Goal: Information Seeking & Learning: Learn about a topic

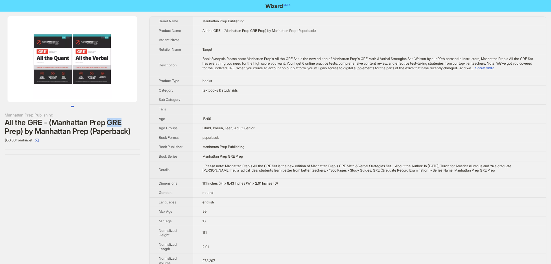
drag, startPoint x: 108, startPoint y: 121, endPoint x: 162, endPoint y: 97, distance: 58.8
click at [120, 121] on div "All the GRE - (Manhattan Prep GRE Prep) by Manhattan Prep (Paperback)" at bounding box center [72, 126] width 135 height 17
drag, startPoint x: 214, startPoint y: 30, endPoint x: 226, endPoint y: 32, distance: 12.0
click at [226, 32] on span "All the GRE - (Manhattan Prep GRE Prep) by Manhattan Prep (Paperback)" at bounding box center [259, 30] width 113 height 4
drag, startPoint x: 209, startPoint y: 64, endPoint x: 200, endPoint y: 63, distance: 9.3
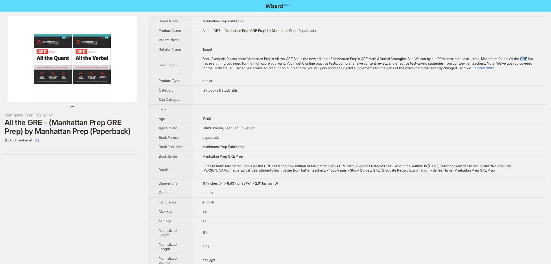
click at [200, 63] on td "Book Synopsis Please note: Manhattan Prep's All the GRE Set is the new edition …" at bounding box center [369, 65] width 353 height 22
click at [227, 55] on td "Book Synopsis Please note: Manhattan Prep's All the GRE Set is the new edition …" at bounding box center [369, 65] width 353 height 22
drag, startPoint x: 215, startPoint y: 29, endPoint x: 222, endPoint y: 32, distance: 7.8
click at [222, 32] on span "All the GRE - (Manhattan Prep GRE Prep) by Manhattan Prep (Paperback)" at bounding box center [259, 30] width 113 height 4
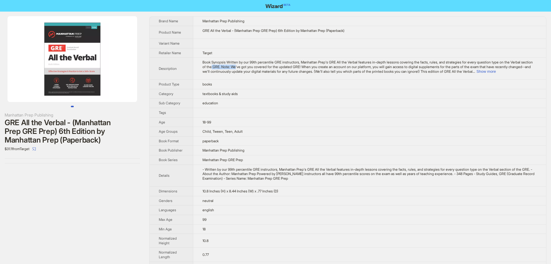
drag, startPoint x: 225, startPoint y: 65, endPoint x: 250, endPoint y: 65, distance: 25.2
click at [250, 65] on span "Book Synopsis Written by our 99th percentile GRE instructors, Manhattan Prep's …" at bounding box center [368, 66] width 331 height 13
click at [115, 167] on div "Manhattan Prep Publishing GRE All the Verbal - (Manhattan Prep GRE Prep) 6th Ed…" at bounding box center [72, 90] width 145 height 156
click at [496, 71] on button "Show more" at bounding box center [486, 71] width 19 height 4
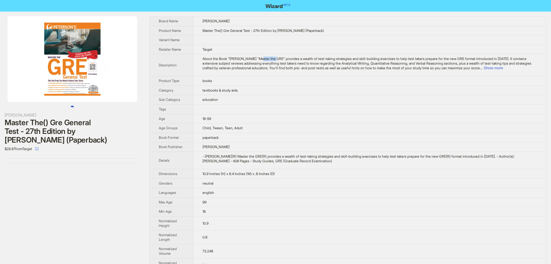
drag, startPoint x: 277, startPoint y: 60, endPoint x: 262, endPoint y: 60, distance: 15.1
click at [262, 60] on span "About the Book "Peterson's "Master the GRE" provides a wealth of test-taking st…" at bounding box center [367, 62] width 329 height 13
click at [238, 39] on td at bounding box center [369, 40] width 353 height 10
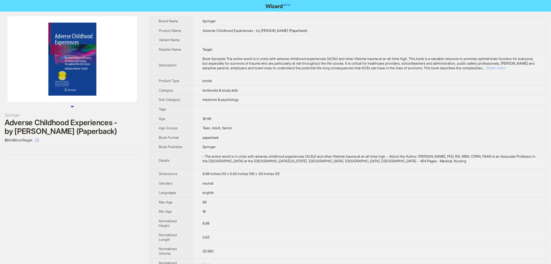
click at [506, 68] on button "Show more" at bounding box center [495, 68] width 19 height 4
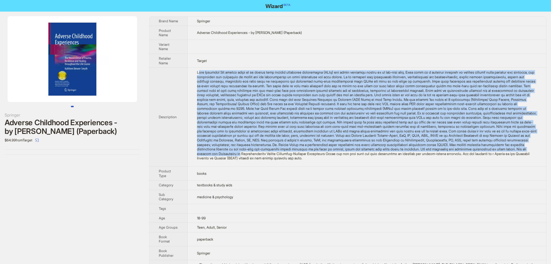
drag, startPoint x: 199, startPoint y: 78, endPoint x: 442, endPoint y: 159, distance: 256.1
click at [442, 159] on div "Book Synopsis The entire world is in crisis with adverse childhood experiences …" at bounding box center [367, 115] width 340 height 90
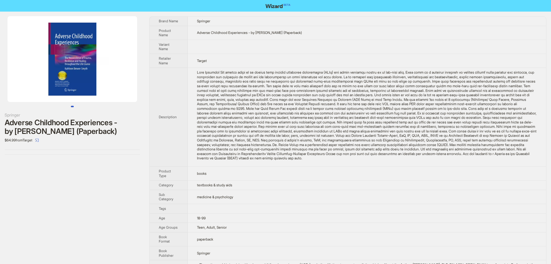
click at [514, 67] on td "Target" at bounding box center [367, 61] width 359 height 14
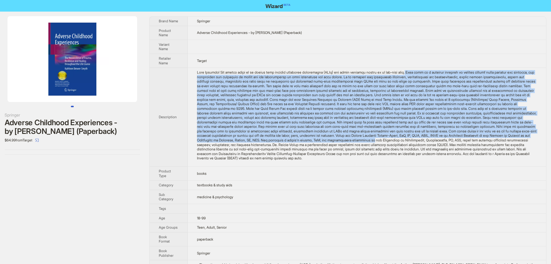
drag, startPoint x: 413, startPoint y: 75, endPoint x: 546, endPoint y: 145, distance: 150.6
click at [546, 145] on div "Brand Name Springer Product Name Adverse Childhood Experiences - by Kathleen Br…" at bounding box center [347, 237] width 397 height 443
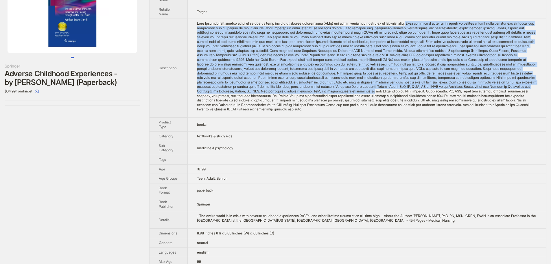
scroll to position [58, 0]
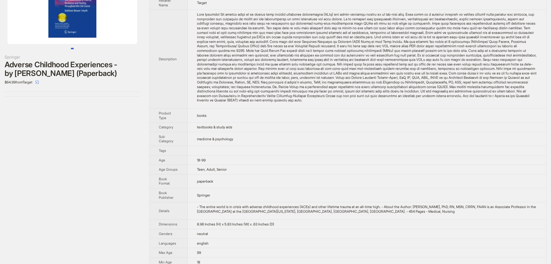
click at [291, 119] on td "books" at bounding box center [367, 116] width 359 height 14
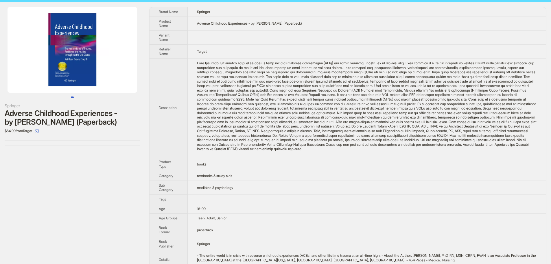
scroll to position [0, 0]
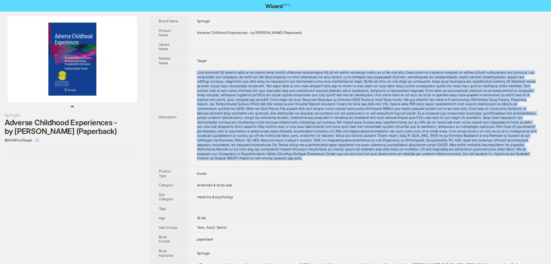
drag, startPoint x: 196, startPoint y: 76, endPoint x: 536, endPoint y: 163, distance: 350.8
click at [536, 163] on td at bounding box center [367, 117] width 359 height 99
click at [391, 109] on div "Book Synopsis The entire world is in crisis with adverse childhood experiences …" at bounding box center [367, 115] width 340 height 90
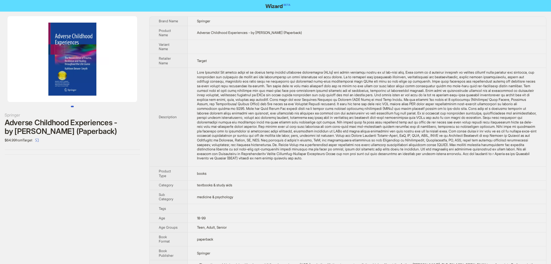
click at [391, 109] on div "Book Synopsis The entire world is in crisis with adverse childhood experiences …" at bounding box center [367, 115] width 340 height 90
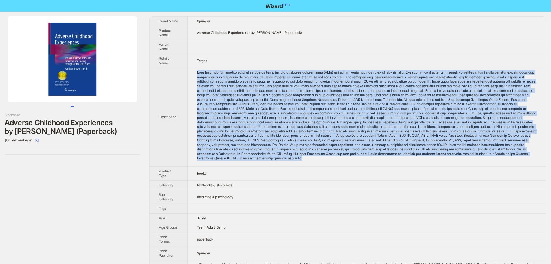
click at [391, 109] on div "Book Synopsis The entire world is in crisis with adverse childhood experiences …" at bounding box center [367, 115] width 340 height 90
copy div "Book Synopsis The entire world is in crisis with adverse childhood experiences …"
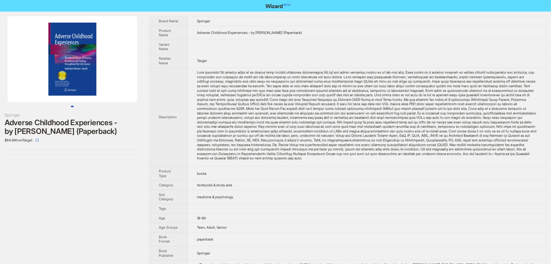
click at [265, 54] on td at bounding box center [367, 47] width 359 height 14
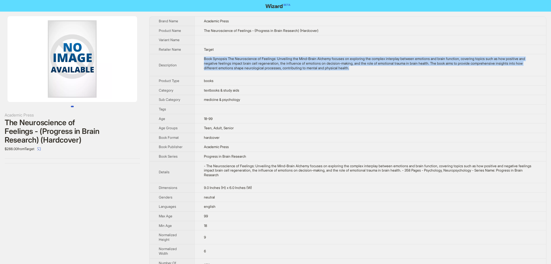
drag, startPoint x: 370, startPoint y: 72, endPoint x: 196, endPoint y: 57, distance: 175.2
click at [196, 57] on td "Book Synopsis The Neuroscience of Feelings: Unveiling the Mind-Brain Alchemy fo…" at bounding box center [371, 65] width 352 height 22
copy div "Book Synopsis The Neuroscience of Feelings: Unveiling the Mind-Brain Alchemy fo…"
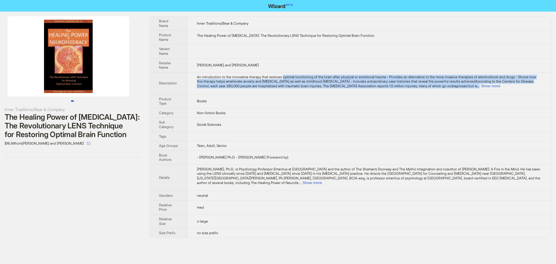
drag, startPoint x: 287, startPoint y: 72, endPoint x: 543, endPoint y: 85, distance: 255.6
click at [543, 85] on td "An introduction to the innovative therapy that restores optimal functioning of …" at bounding box center [369, 83] width 363 height 22
click at [500, 84] on button "Show more" at bounding box center [489, 86] width 19 height 4
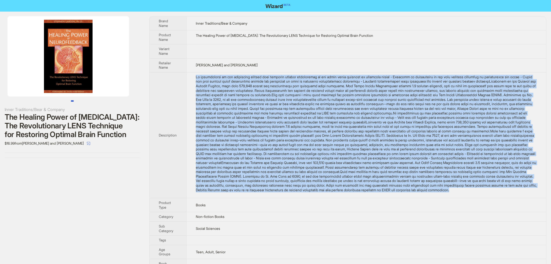
copy div "optimal functioning of the brain after physical or emotional trauma - Provides …"
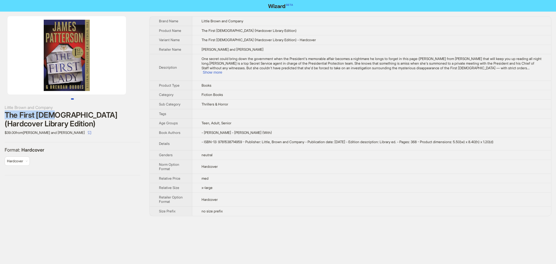
drag, startPoint x: 52, startPoint y: 116, endPoint x: 4, endPoint y: 111, distance: 48.3
click at [4, 111] on div "Little Brown and Company The First Lady (Hardcover Library Edition) $39.00 from…" at bounding box center [72, 96] width 145 height 168
drag, startPoint x: 57, startPoint y: 124, endPoint x: 6, endPoint y: 116, distance: 51.6
click at [6, 116] on div "The First Lady (Hardcover Library Edition)" at bounding box center [72, 119] width 135 height 17
copy div "The First Lady (Hardcover Library Edition)"
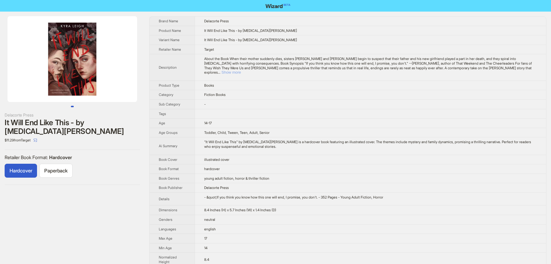
click at [241, 70] on button "Show more" at bounding box center [231, 72] width 19 height 4
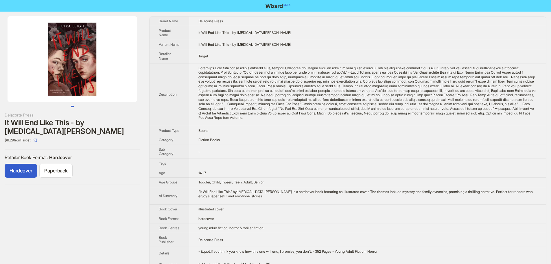
click at [110, 122] on div "It Will End Like This - by Kyra Leigh" at bounding box center [72, 126] width 135 height 17
click at [71, 123] on div "It Will End Like This - by Kyra Leigh" at bounding box center [72, 126] width 135 height 17
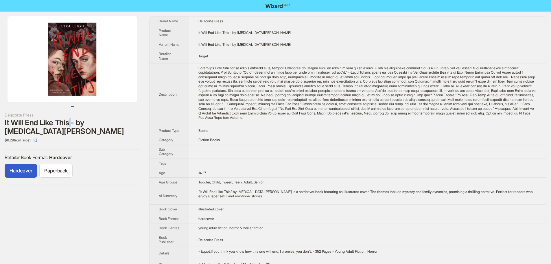
click at [71, 123] on div "It Will End Like This - by Kyra Leigh" at bounding box center [72, 126] width 135 height 17
click at [42, 124] on div "It Will End Like This - by Kyra Leigh" at bounding box center [72, 126] width 135 height 17
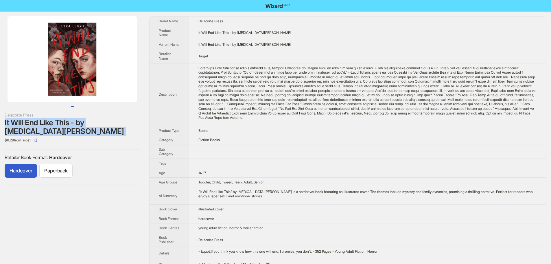
click at [42, 124] on div "It Will End Like This - by Kyra Leigh" at bounding box center [72, 126] width 135 height 17
copy div "It Will End Like This - by Kyra Leigh"
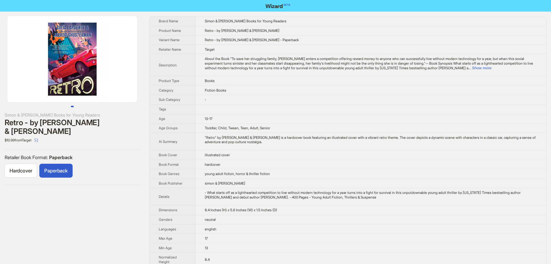
drag, startPoint x: 0, startPoint y: 124, endPoint x: 78, endPoint y: 133, distance: 78.9
click at [78, 133] on div "Simon & [PERSON_NAME] Books for Young Readers Retro - by [PERSON_NAME] & [PERSO…" at bounding box center [72, 101] width 145 height 178
copy div "Retro - by [PERSON_NAME] & [PERSON_NAME]"
click at [492, 68] on button "Show more" at bounding box center [481, 68] width 19 height 4
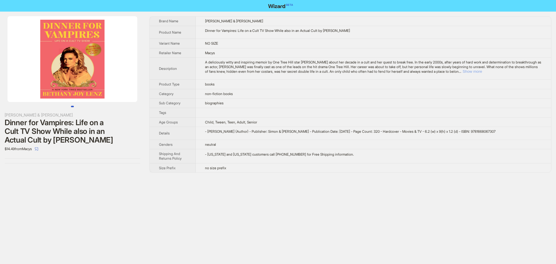
click at [482, 72] on button "Show more" at bounding box center [471, 71] width 19 height 4
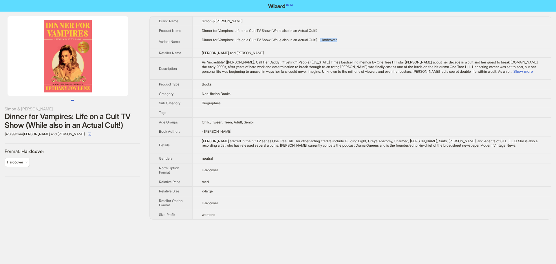
drag, startPoint x: 326, startPoint y: 40, endPoint x: 355, endPoint y: 41, distance: 28.4
click at [355, 41] on div "Dinner for Vampires: Life on a Cult TV Show (While also in an Actual Cult!) - H…" at bounding box center [372, 40] width 340 height 5
click at [276, 44] on td "Dinner for Vampires: Life on a Cult TV Show (While also in an Actual Cult!) - H…" at bounding box center [371, 41] width 359 height 13
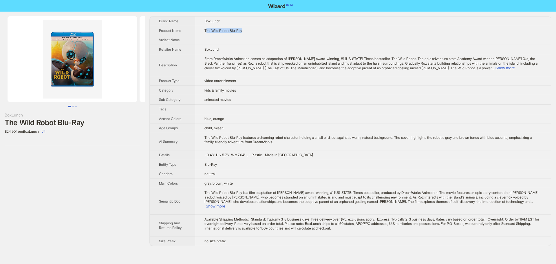
drag, startPoint x: 251, startPoint y: 33, endPoint x: 207, endPoint y: 32, distance: 44.0
click at [207, 32] on td "The Wild Robot Blu-Ray" at bounding box center [373, 31] width 356 height 10
click at [241, 32] on span "The Wild Robot Blu-Ray" at bounding box center [223, 30] width 38 height 4
drag, startPoint x: 205, startPoint y: 30, endPoint x: 226, endPoint y: 51, distance: 29.7
click at [251, 30] on td "The Wild Robot Blu-Ray" at bounding box center [373, 31] width 356 height 10
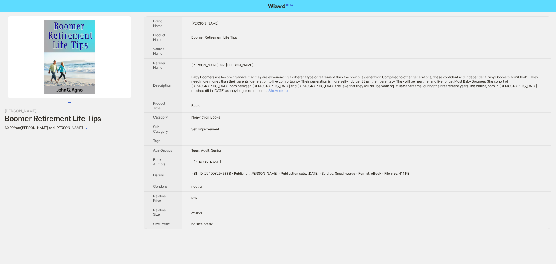
click at [288, 88] on button "Show more" at bounding box center [277, 90] width 19 height 4
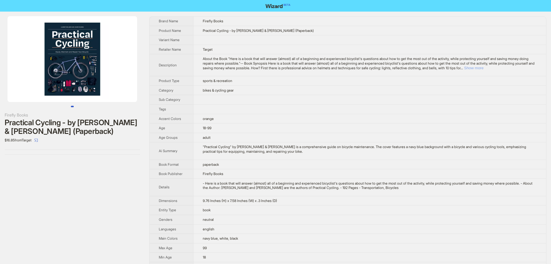
click at [484, 68] on button "Show more" at bounding box center [474, 68] width 19 height 4
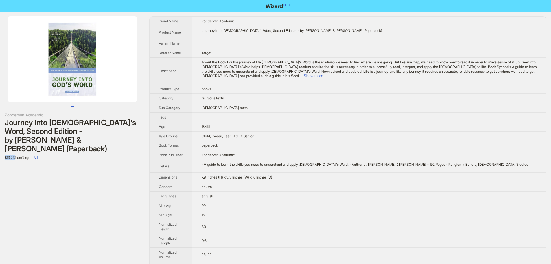
drag, startPoint x: 16, startPoint y: 149, endPoint x: 2, endPoint y: 148, distance: 13.9
click at [2, 148] on div "Zondervan Academic Journey Into God's Word, Second Edition - by J Scott Duvall …" at bounding box center [72, 94] width 145 height 165
drag, startPoint x: 291, startPoint y: 31, endPoint x: 303, endPoint y: 32, distance: 12.2
click at [303, 32] on div "Journey Into God's Word, Second Edition - by J Scott Duvall & J Daniel Hays (Pa…" at bounding box center [369, 30] width 335 height 5
drag, startPoint x: 320, startPoint y: 30, endPoint x: 324, endPoint y: 30, distance: 4.6
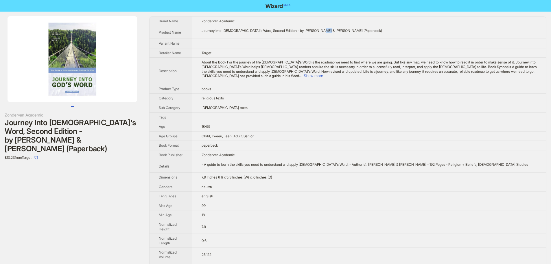
click at [324, 30] on div "Journey Into God's Word, Second Edition - by J Scott Duvall & J Daniel Hays (Pa…" at bounding box center [369, 30] width 335 height 5
click at [71, 153] on div "$13.23 from Target" at bounding box center [72, 157] width 135 height 9
click at [80, 63] on img at bounding box center [73, 59] width 130 height 86
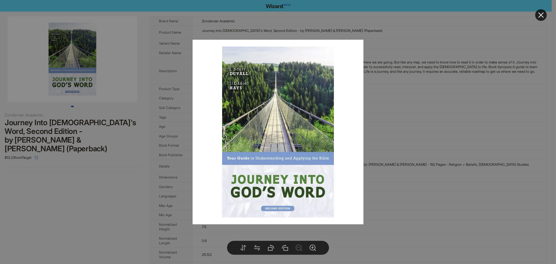
click at [542, 14] on icon "close" at bounding box center [540, 14] width 5 height 5
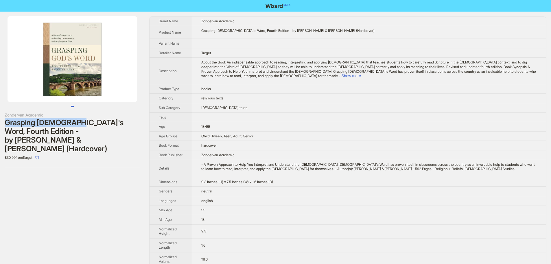
drag, startPoint x: 78, startPoint y: 123, endPoint x: 6, endPoint y: 120, distance: 71.8
click at [6, 120] on div "Grasping God's Word, Fourth Edition - by J Scott Duvall & J Daniel Hays (Hardco…" at bounding box center [72, 135] width 135 height 35
copy div "Grasping God's Word"
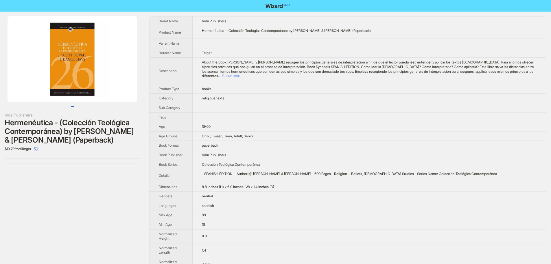
click at [241, 74] on button "Show more" at bounding box center [231, 76] width 19 height 4
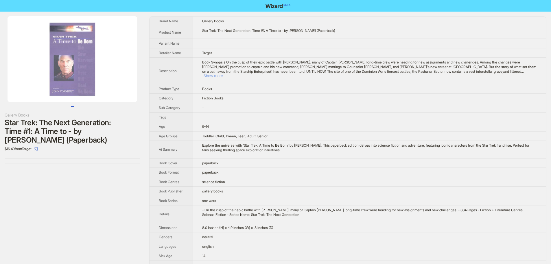
click at [223, 74] on button "Show more" at bounding box center [212, 76] width 19 height 4
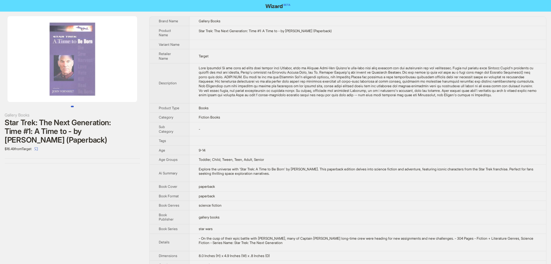
click at [58, 121] on div "Star Trek: The Next Generation: Time #1: A Time to - by John Vornholt (Paperbac…" at bounding box center [72, 131] width 135 height 26
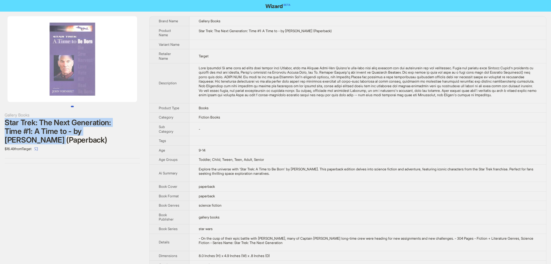
drag, startPoint x: 54, startPoint y: 140, endPoint x: 5, endPoint y: 122, distance: 52.1
click at [5, 122] on div "Star Trek: The Next Generation: Time #1: A Time to - by John Vornholt (Paperbac…" at bounding box center [72, 131] width 135 height 26
click at [81, 127] on div "Star Trek: The Next Generation: Time #1: A Time to - by John Vornholt (Paperbac…" at bounding box center [72, 131] width 135 height 26
drag, startPoint x: 66, startPoint y: 131, endPoint x: 1, endPoint y: 121, distance: 65.1
click at [1, 121] on div "Gallery Books Star Trek: The Next Generation: Time #1: A Time to - by John Vorn…" at bounding box center [72, 90] width 145 height 156
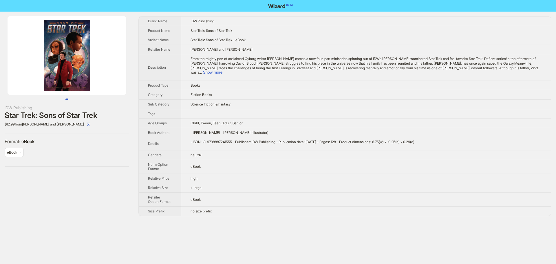
click at [72, 115] on div "Star Trek: Sons of Star Trek" at bounding box center [67, 115] width 124 height 9
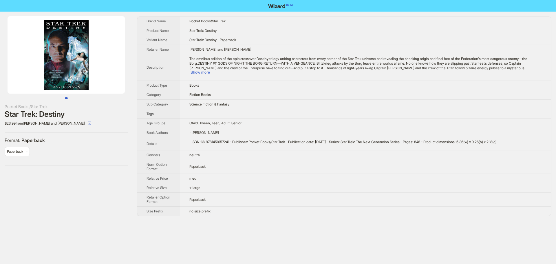
click at [60, 114] on div "Star Trek: Destiny" at bounding box center [66, 114] width 123 height 9
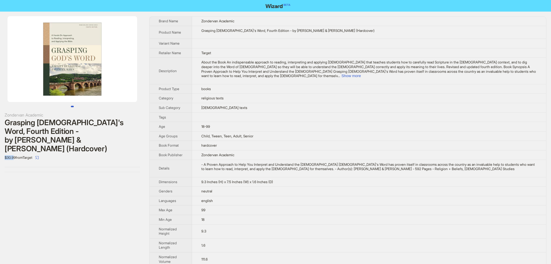
drag, startPoint x: 15, startPoint y: 148, endPoint x: 2, endPoint y: 149, distance: 13.1
click at [1, 151] on div "Zondervan Academic Grasping God's Word, Fourth Edition - by J Scott Duvall & J …" at bounding box center [72, 94] width 145 height 165
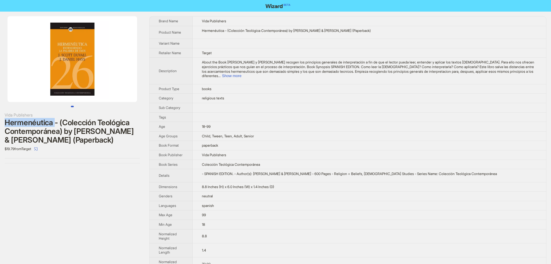
drag, startPoint x: 55, startPoint y: 124, endPoint x: 5, endPoint y: 121, distance: 49.9
click at [4, 121] on div "Vida Publishers Hermenéutica - (Colección Teológica Contemporánea) by [PERSON_N…" at bounding box center [72, 90] width 145 height 156
copy div "Hermenéutica"
